Goal: Navigation & Orientation: Find specific page/section

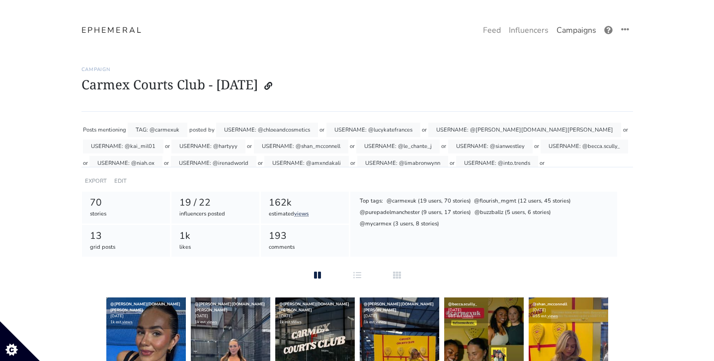
click at [584, 32] on link "Campaigns" at bounding box center [577, 30] width 48 height 20
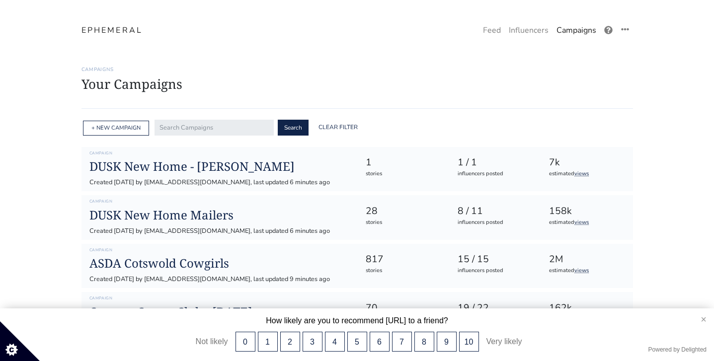
click at [699, 321] on button "×" at bounding box center [699, 320] width 29 height 22
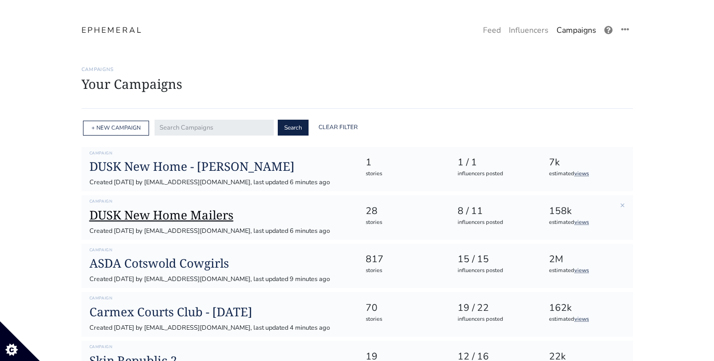
click at [199, 215] on h1 "DUSK New Home Mailers" at bounding box center [219, 215] width 260 height 14
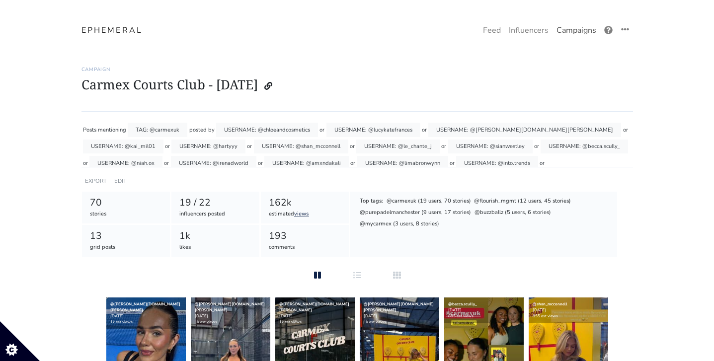
click at [577, 33] on link "Campaigns" at bounding box center [577, 30] width 48 height 20
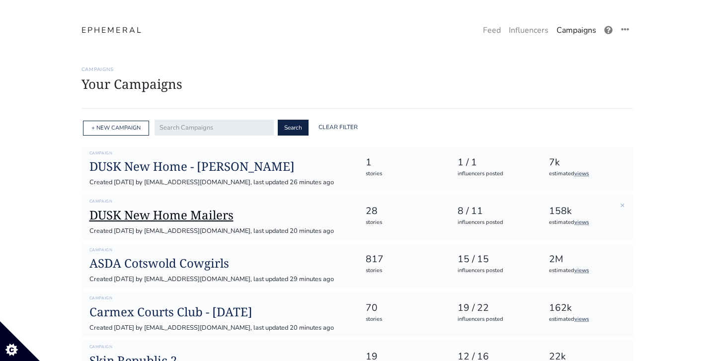
click at [183, 212] on h1 "DUSK New Home Mailers" at bounding box center [219, 215] width 260 height 14
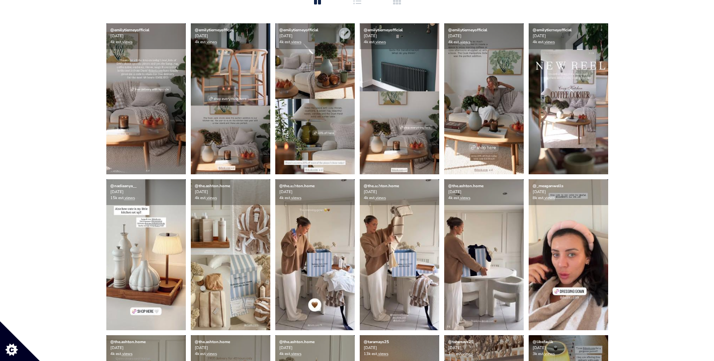
scroll to position [282, 0]
